Goal: Check status: Check status

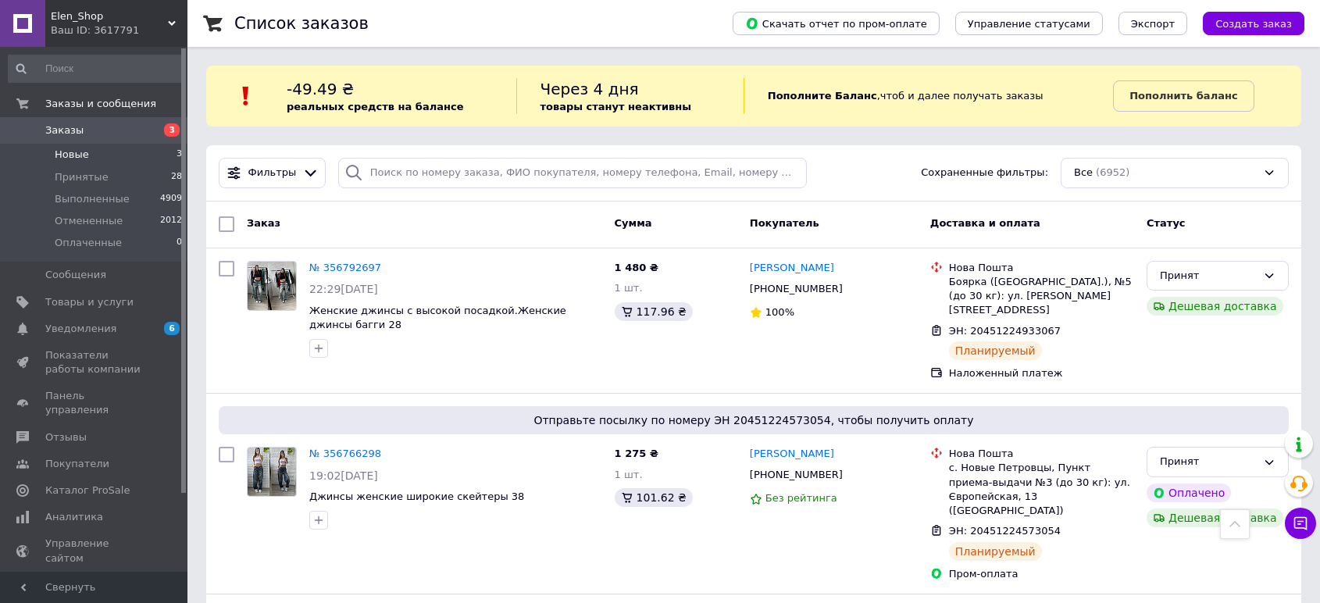
scroll to position [1214, 0]
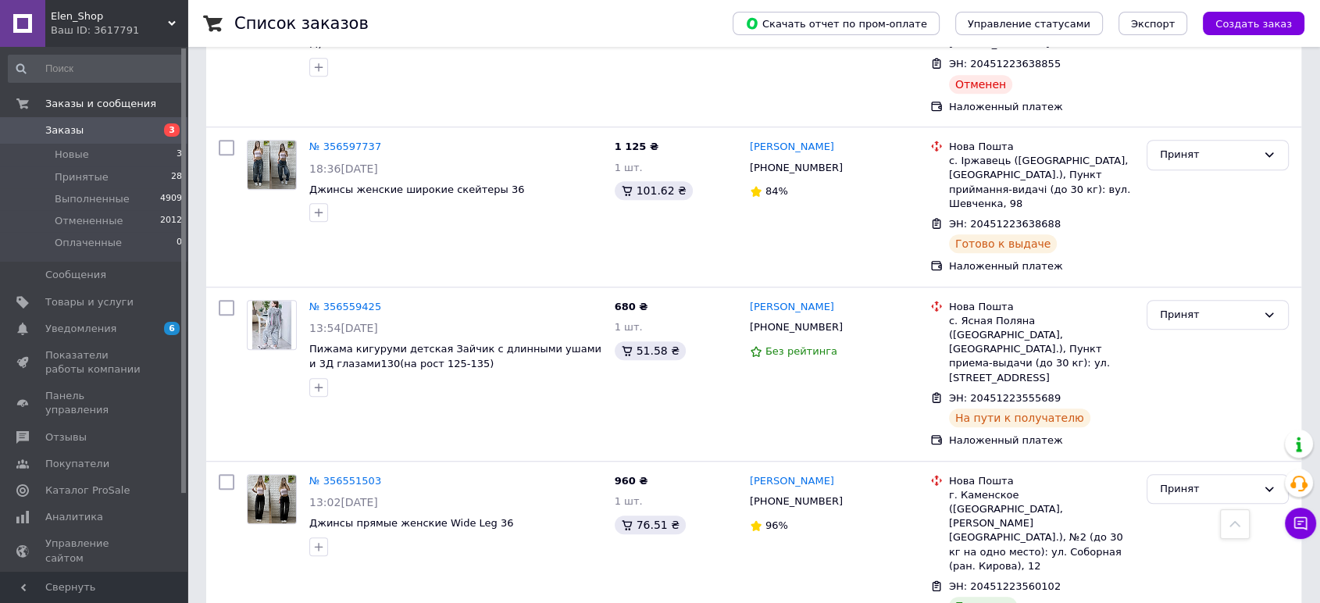
click at [137, 120] on link "Заказы 3" at bounding box center [95, 130] width 191 height 27
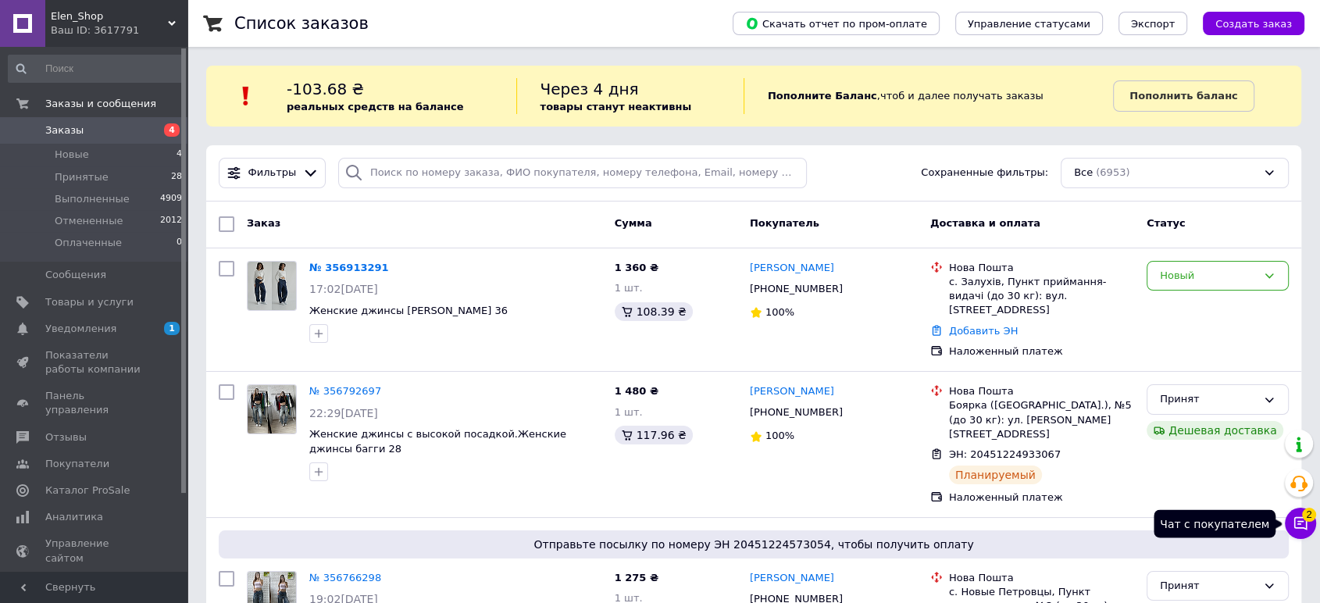
click at [1299, 518] on icon at bounding box center [1300, 523] width 16 height 16
